Goal: Information Seeking & Learning: Learn about a topic

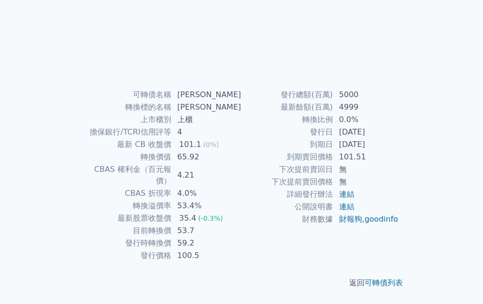
scroll to position [235, 0]
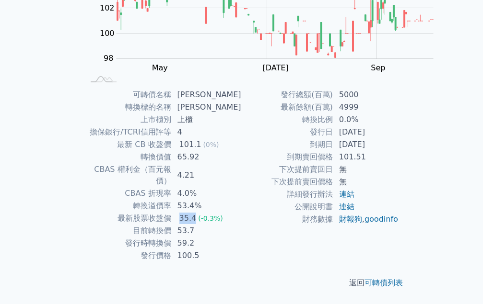
drag, startPoint x: 250, startPoint y: 108, endPoint x: 262, endPoint y: 108, distance: 12.5
click at [199, 213] on div "35.4" at bounding box center [187, 219] width 21 height 12
click at [242, 250] on td "100.5" at bounding box center [207, 256] width 70 height 12
drag, startPoint x: 247, startPoint y: 106, endPoint x: 265, endPoint y: 107, distance: 17.3
click at [242, 212] on td "35.4 (-0.3%)" at bounding box center [207, 218] width 70 height 12
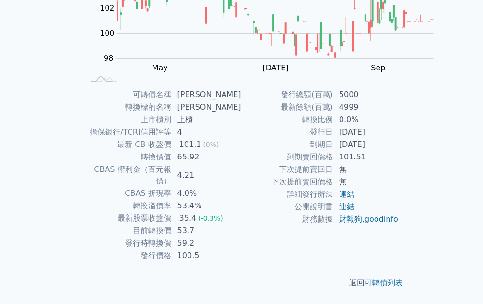
click at [333, 101] on td "5000" at bounding box center [366, 95] width 66 height 12
drag, startPoint x: 245, startPoint y: 76, endPoint x: 264, endPoint y: 76, distance: 19.7
click at [242, 164] on td "4.21" at bounding box center [207, 176] width 70 height 24
drag, startPoint x: 246, startPoint y: 61, endPoint x: 266, endPoint y: 61, distance: 19.7
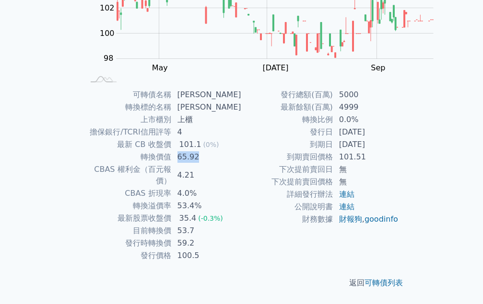
click at [242, 151] on td "65.92" at bounding box center [207, 157] width 70 height 12
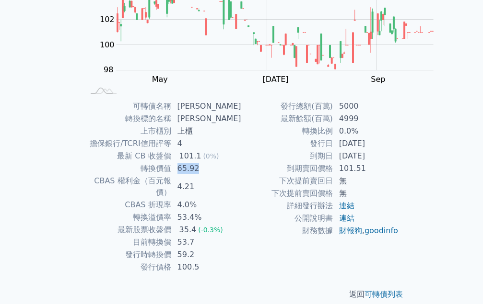
click at [242, 163] on td "65.92" at bounding box center [207, 169] width 70 height 12
drag, startPoint x: 194, startPoint y: 149, endPoint x: 276, endPoint y: 158, distance: 83.0
click at [242, 158] on tbody "可轉債名稱 [PERSON_NAME] 轉換標的名稱 [PERSON_NAME] 上市櫃別 上櫃 擔保銀行/TCRI信用評等 4 最新 CB 收盤價 101.…" at bounding box center [162, 187] width 157 height 174
click at [242, 175] on td "4.21" at bounding box center [207, 187] width 70 height 24
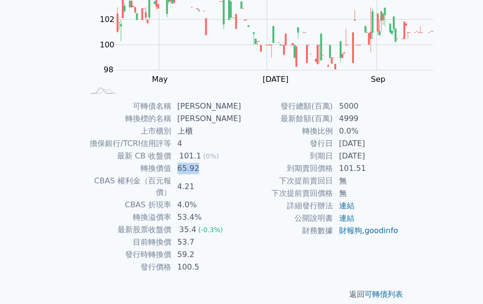
drag, startPoint x: 244, startPoint y: 157, endPoint x: 282, endPoint y: 157, distance: 38.4
click at [242, 163] on td "65.92" at bounding box center [207, 169] width 70 height 12
drag, startPoint x: 292, startPoint y: 172, endPoint x: 357, endPoint y: 36, distance: 150.8
click at [242, 157] on tbody "可轉債名稱 [PERSON_NAME] 轉換標的名稱 [PERSON_NAME] 上市櫃別 上櫃 擔保銀行/TCRI信用評等 4 最新 CB 收盤價 101.…" at bounding box center [162, 187] width 157 height 174
click at [242, 199] on td "4.0%" at bounding box center [207, 205] width 70 height 12
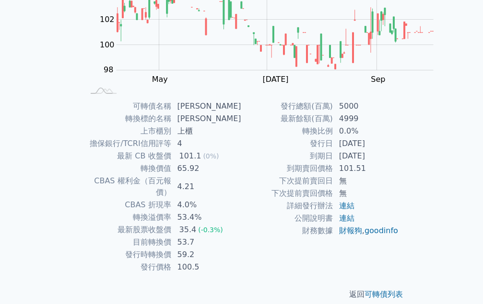
click at [242, 249] on td "59.2" at bounding box center [207, 255] width 70 height 12
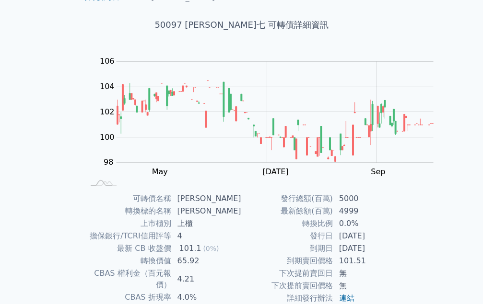
scroll to position [48, 0]
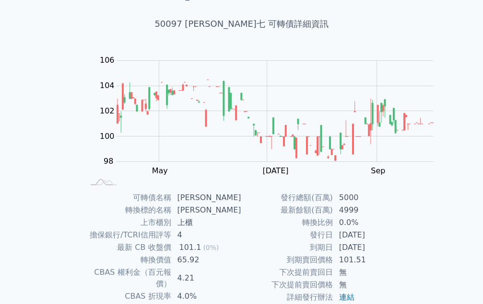
click at [242, 195] on td "[PERSON_NAME]" at bounding box center [207, 198] width 70 height 12
drag, startPoint x: 249, startPoint y: 195, endPoint x: 266, endPoint y: 196, distance: 17.3
click at [242, 196] on td "[PERSON_NAME]" at bounding box center [207, 198] width 70 height 12
copy td "[PERSON_NAME]"
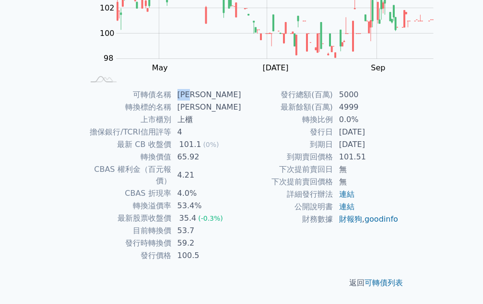
scroll to position [140, 0]
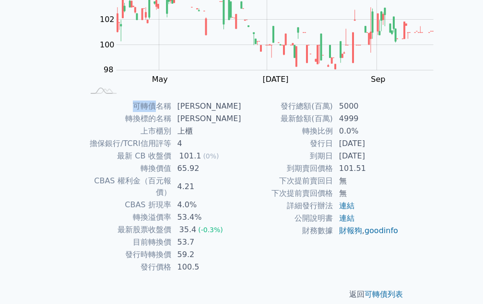
drag, startPoint x: 209, startPoint y: 105, endPoint x: 228, endPoint y: 105, distance: 19.2
click at [172, 105] on td "可轉債名稱" at bounding box center [127, 106] width 87 height 12
copy td "可轉債"
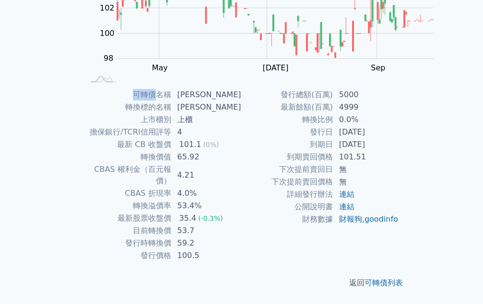
scroll to position [235, 0]
drag, startPoint x: 200, startPoint y: 206, endPoint x: 270, endPoint y: 203, distance: 69.6
click at [270, 164] on tr "到期賣回價格 101.51" at bounding box center [320, 157] width 157 height 12
copy tr "到期賣回價格 101.51"
click at [172, 250] on td "發行價格" at bounding box center [127, 256] width 87 height 12
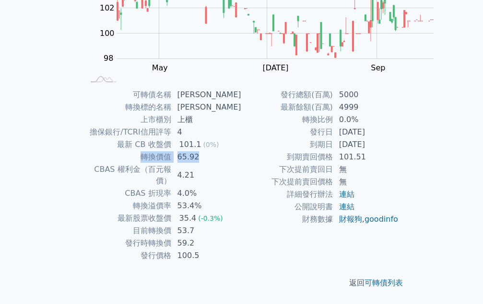
drag, startPoint x: 215, startPoint y: 64, endPoint x: 264, endPoint y: 64, distance: 48.9
click at [242, 151] on tr "轉換價值 65.92" at bounding box center [162, 157] width 157 height 12
copy tr "轉換價值 65.92"
click at [242, 200] on td "53.4%" at bounding box center [207, 206] width 70 height 12
drag, startPoint x: 221, startPoint y: 118, endPoint x: 238, endPoint y: 118, distance: 17.3
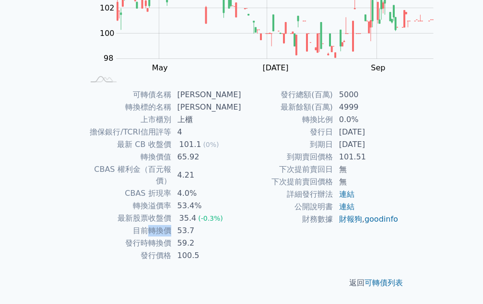
click at [172, 225] on td "目前轉換價" at bounding box center [127, 231] width 87 height 12
copy td "轉換價"
